Goal: Transaction & Acquisition: Purchase product/service

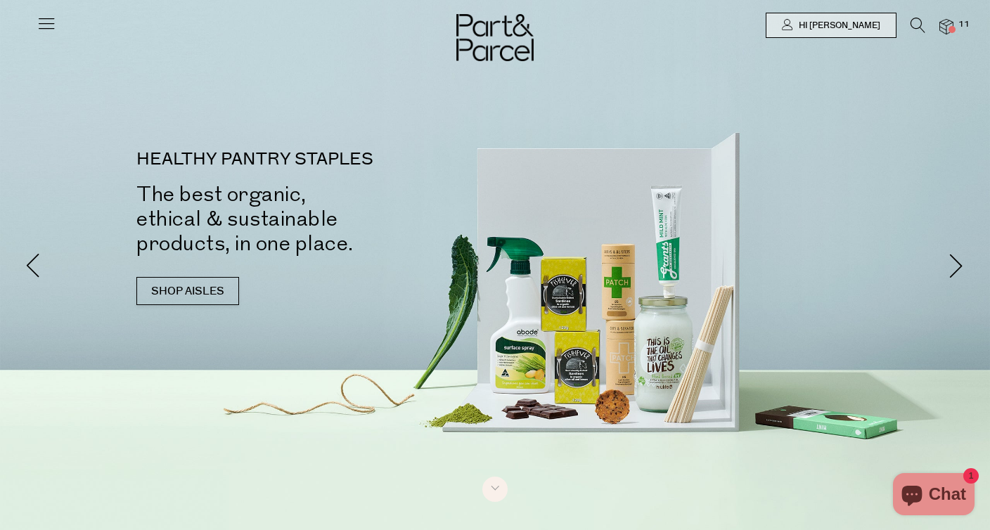
click at [944, 25] on img at bounding box center [946, 27] width 14 height 16
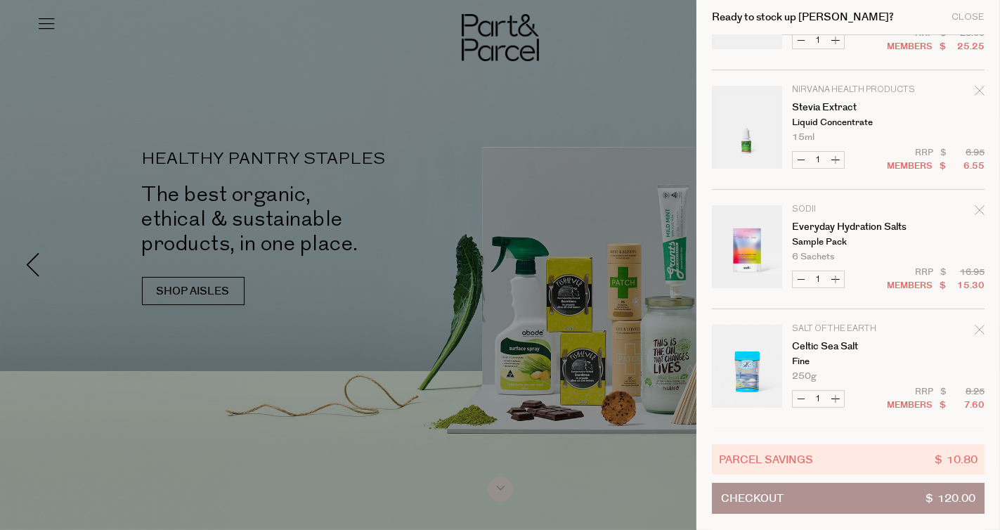
scroll to position [351, 0]
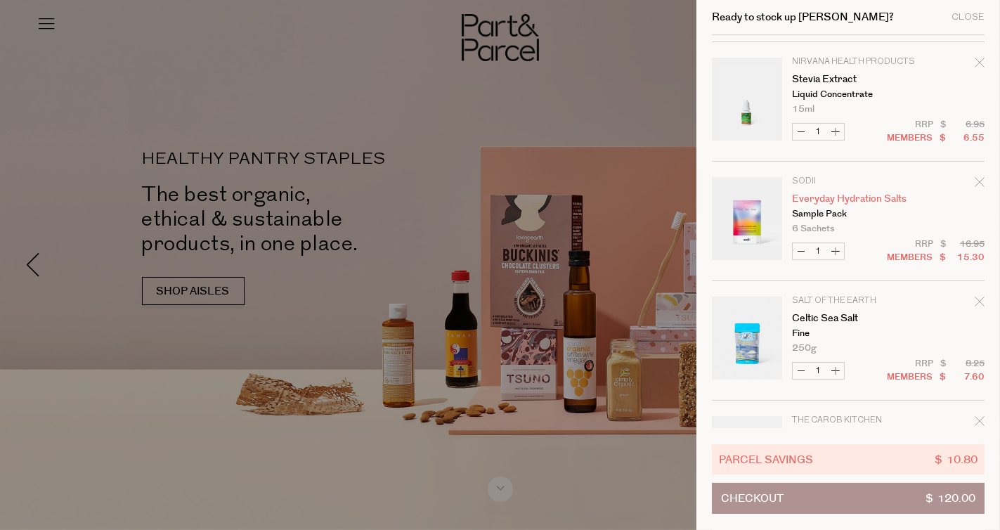
click at [797, 195] on link "Everyday Hydration Salts" at bounding box center [846, 199] width 109 height 10
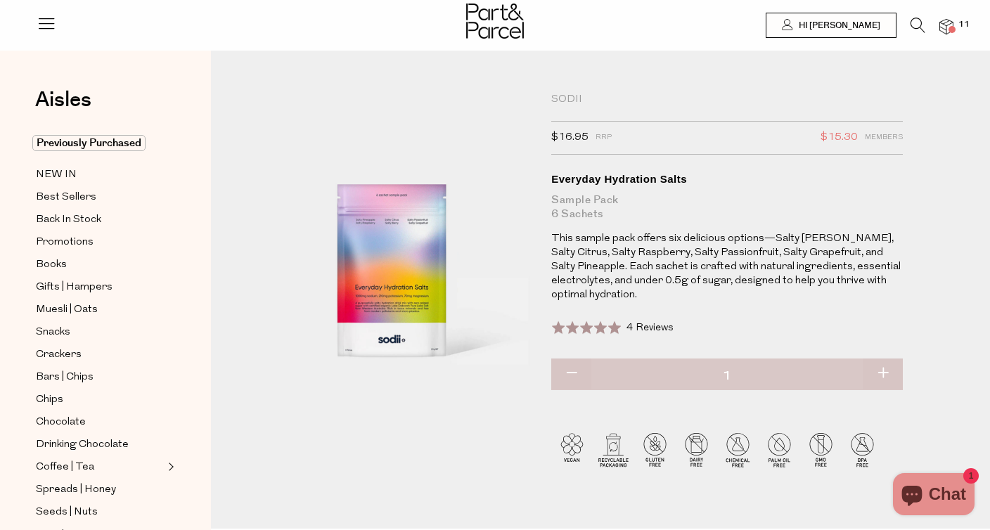
click at [954, 26] on div at bounding box center [495, 23] width 990 height 46
click at [952, 27] on span at bounding box center [951, 29] width 7 height 7
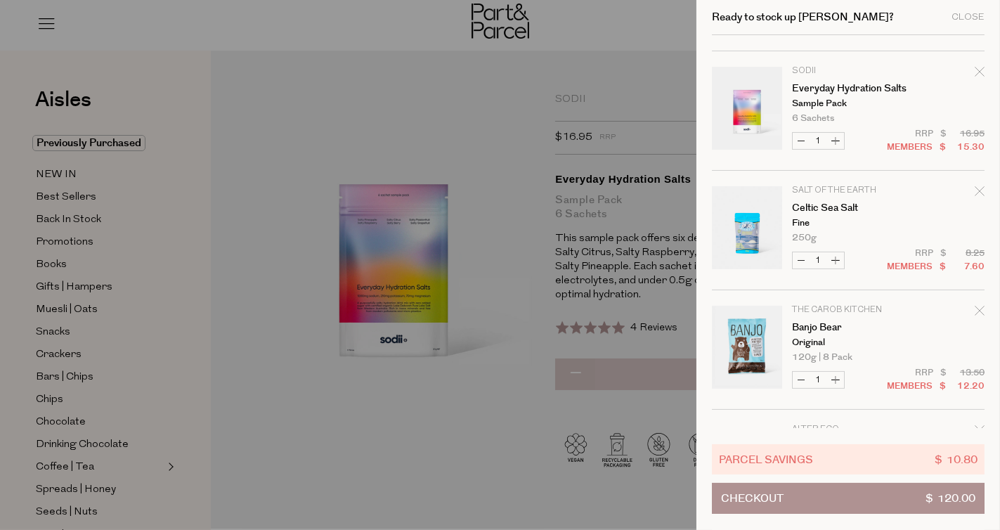
scroll to position [492, 0]
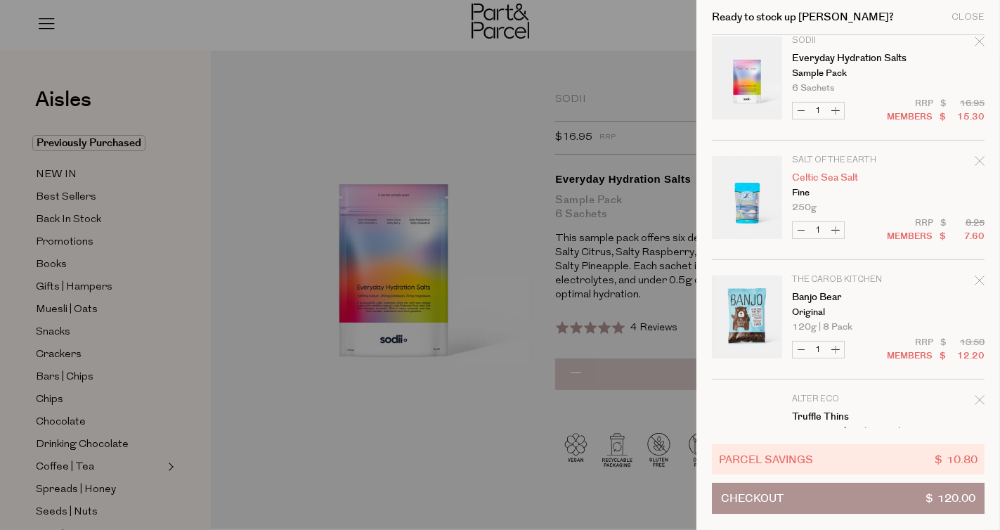
click at [818, 176] on link "Celtic Sea Salt" at bounding box center [846, 178] width 109 height 10
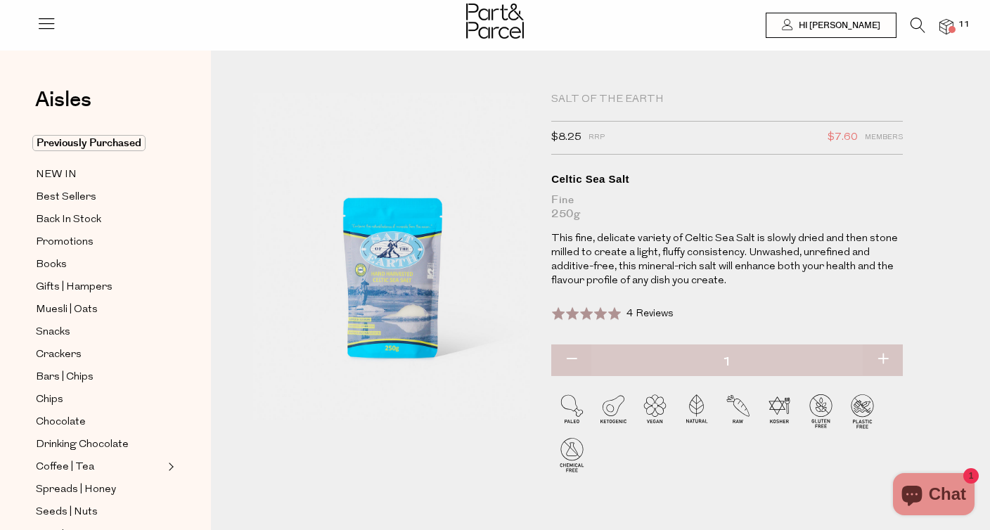
click at [521, 21] on img at bounding box center [495, 21] width 58 height 35
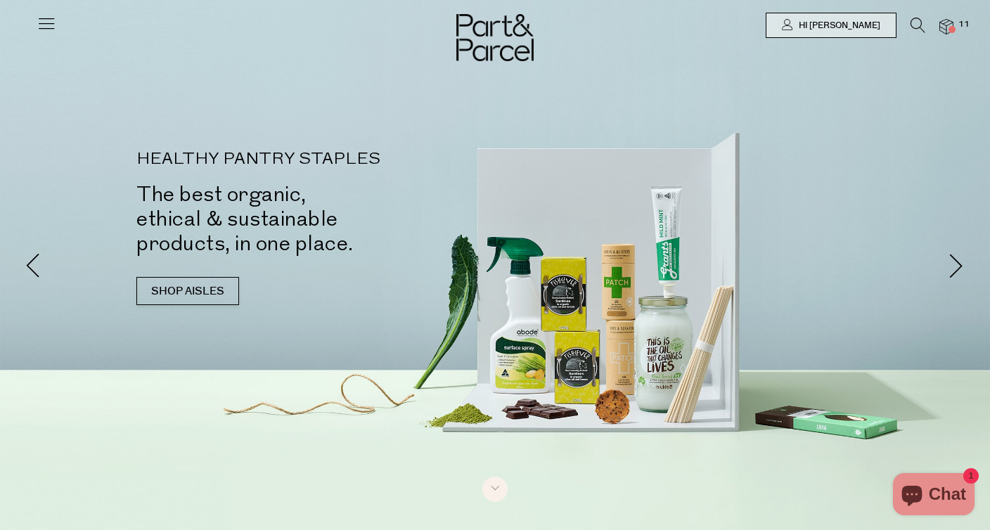
click at [918, 23] on icon at bounding box center [917, 25] width 15 height 15
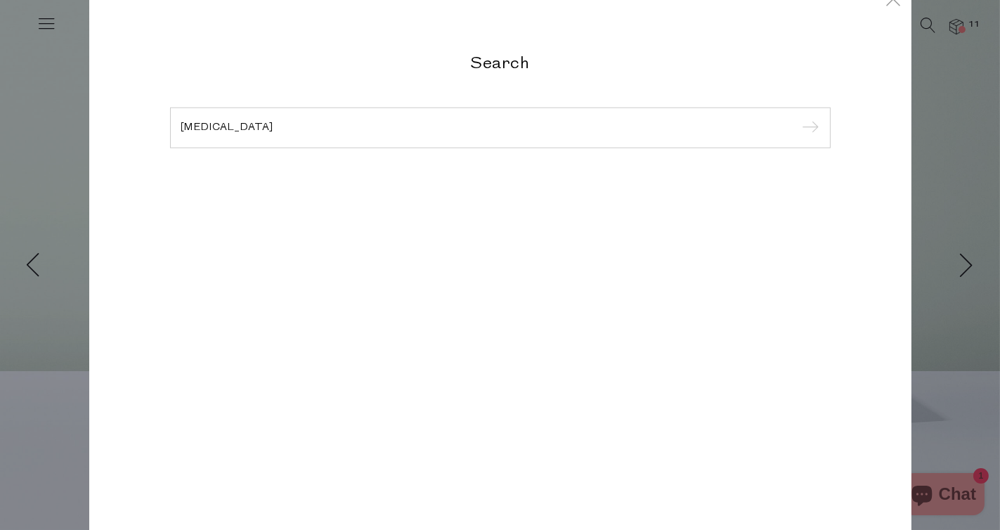
type input "[MEDICAL_DATA]"
click at [798, 118] on input "submit" at bounding box center [808, 128] width 21 height 21
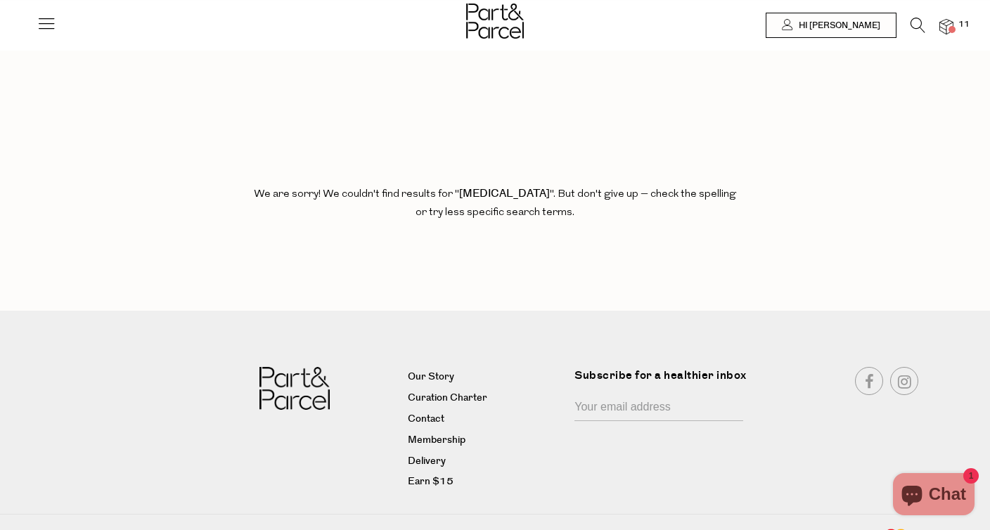
click at [490, 24] on img at bounding box center [495, 21] width 58 height 35
